Goal: Transaction & Acquisition: Subscribe to service/newsletter

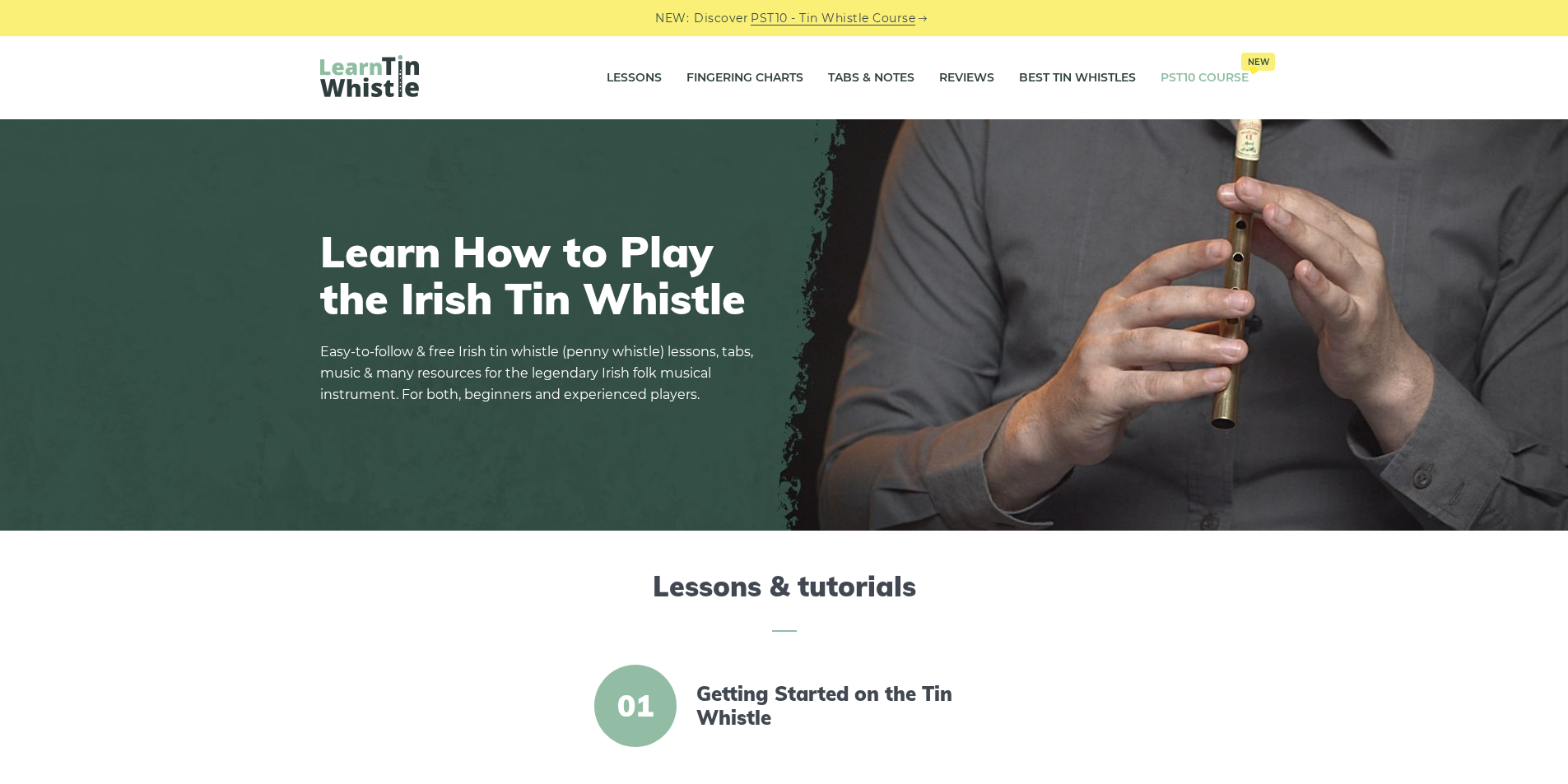
click at [1200, 86] on link "PST10 Course New" at bounding box center [1204, 79] width 88 height 41
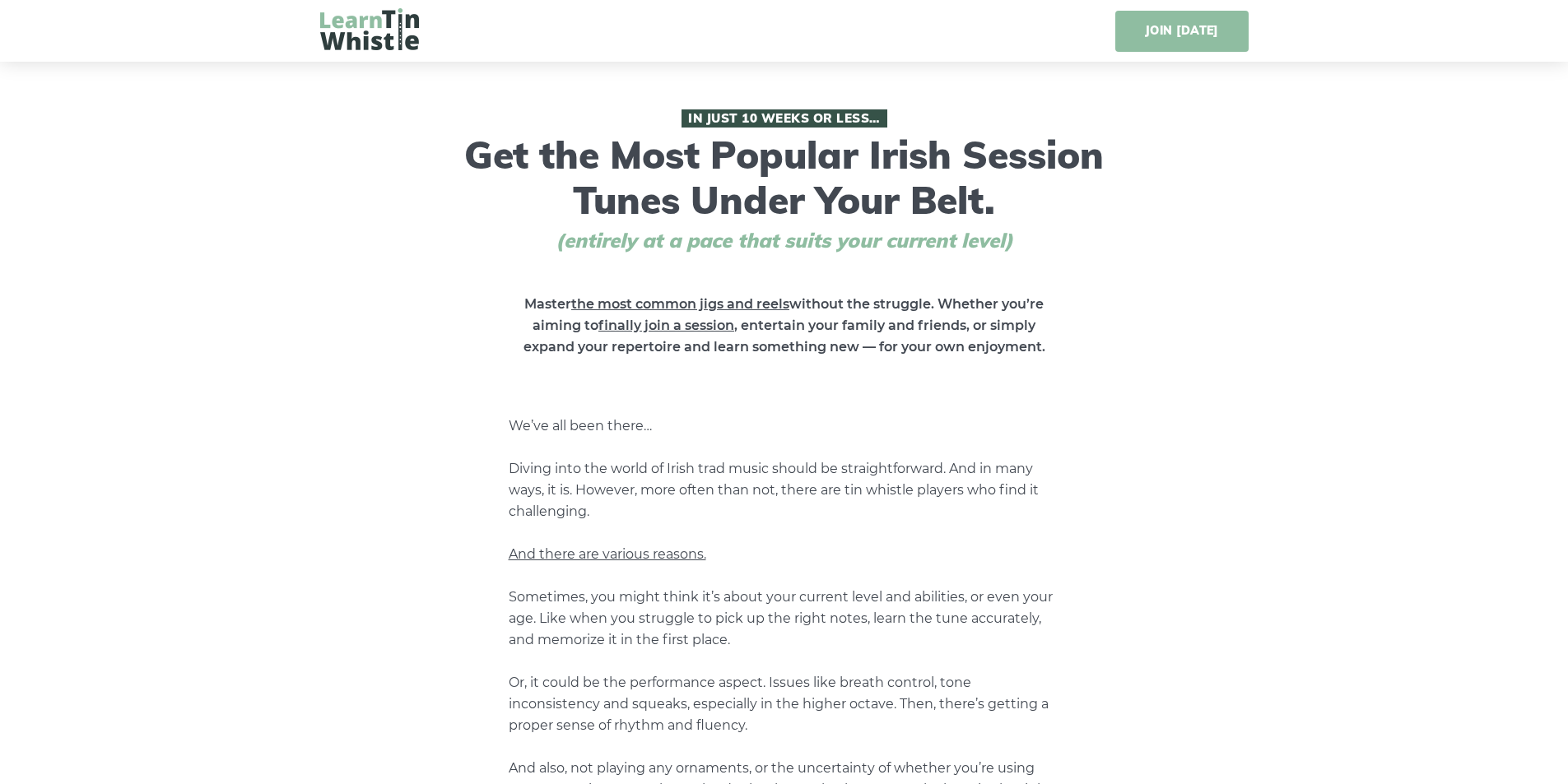
click at [1223, 26] on link "JOIN [DATE]" at bounding box center [1181, 31] width 132 height 41
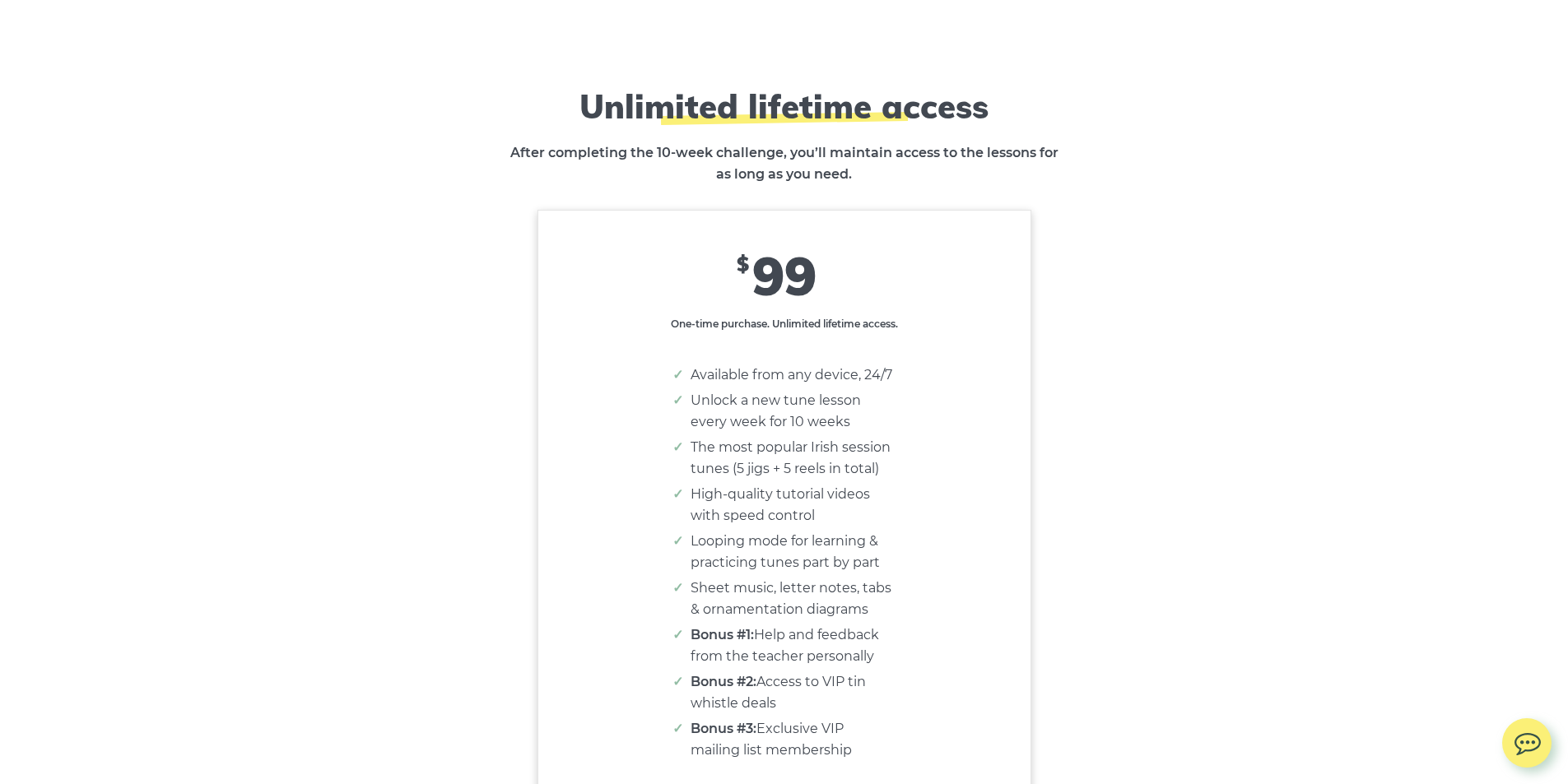
scroll to position [10085, 0]
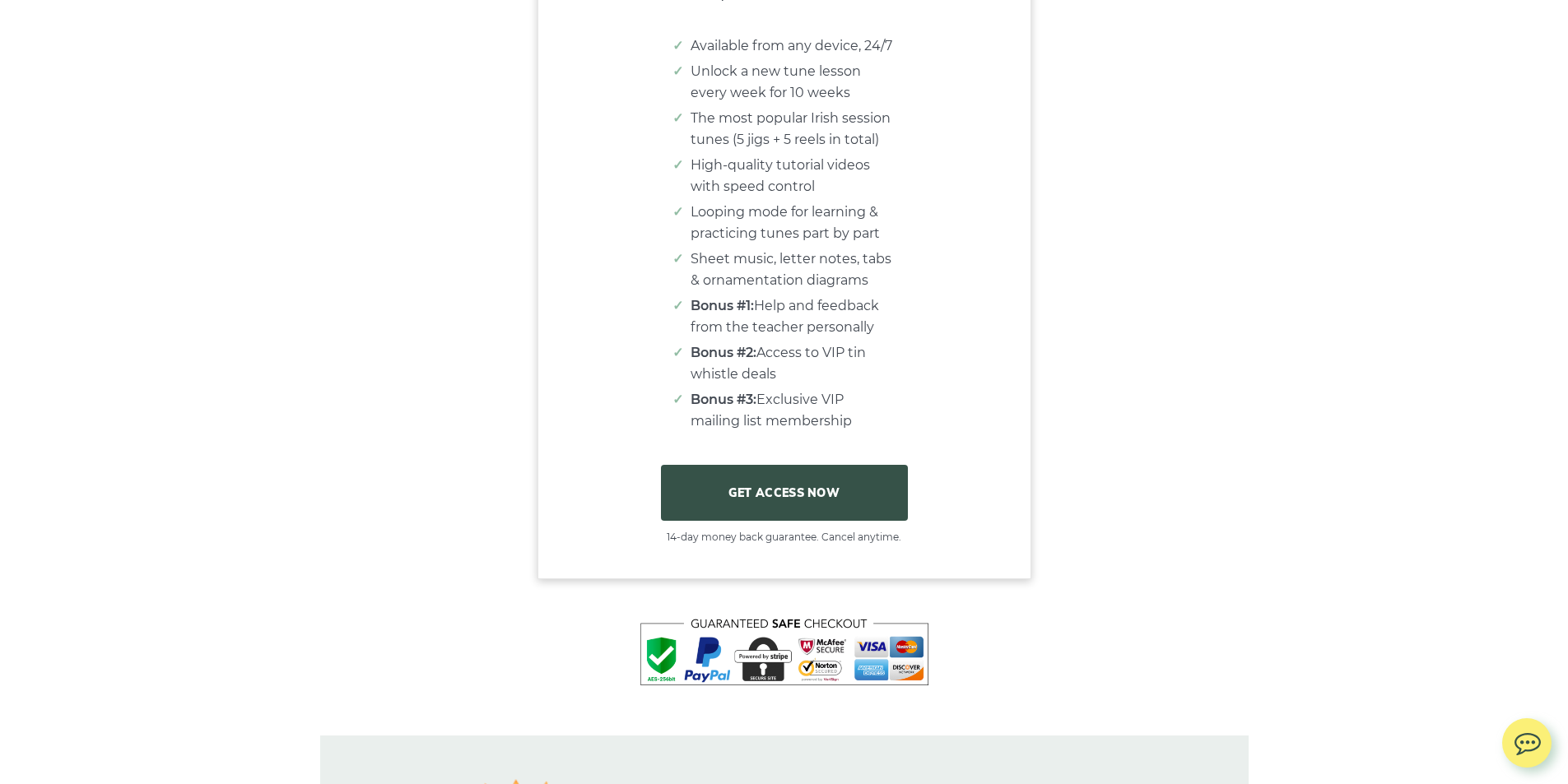
click at [864, 507] on link "GET ACCESS NOW" at bounding box center [784, 493] width 246 height 56
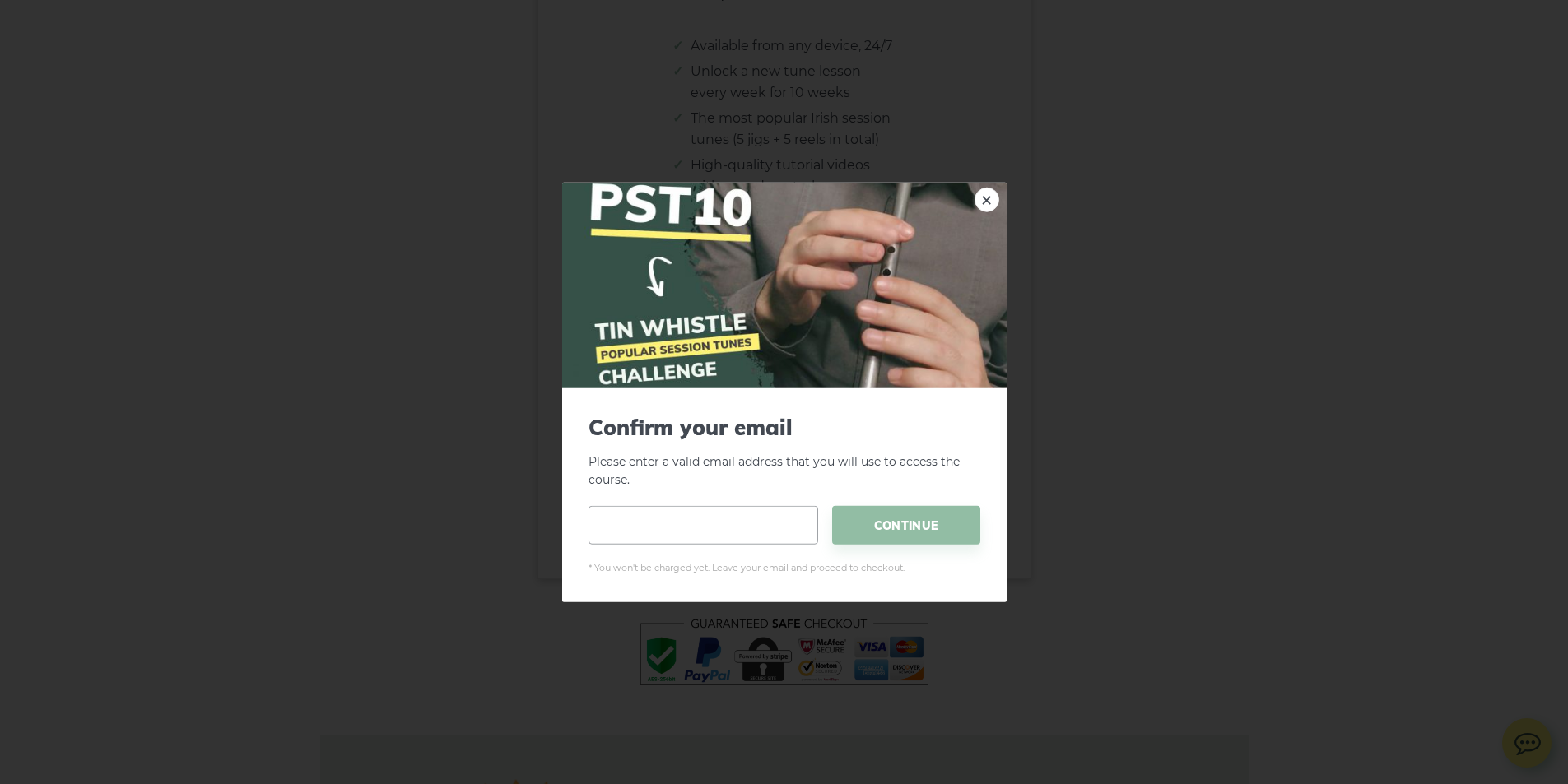
click at [719, 530] on input "email" at bounding box center [703, 525] width 229 height 38
type input "**********"
click at [909, 506] on span "CONTINUE" at bounding box center [906, 525] width 148 height 38
